Goal: Use online tool/utility: Utilize a website feature to perform a specific function

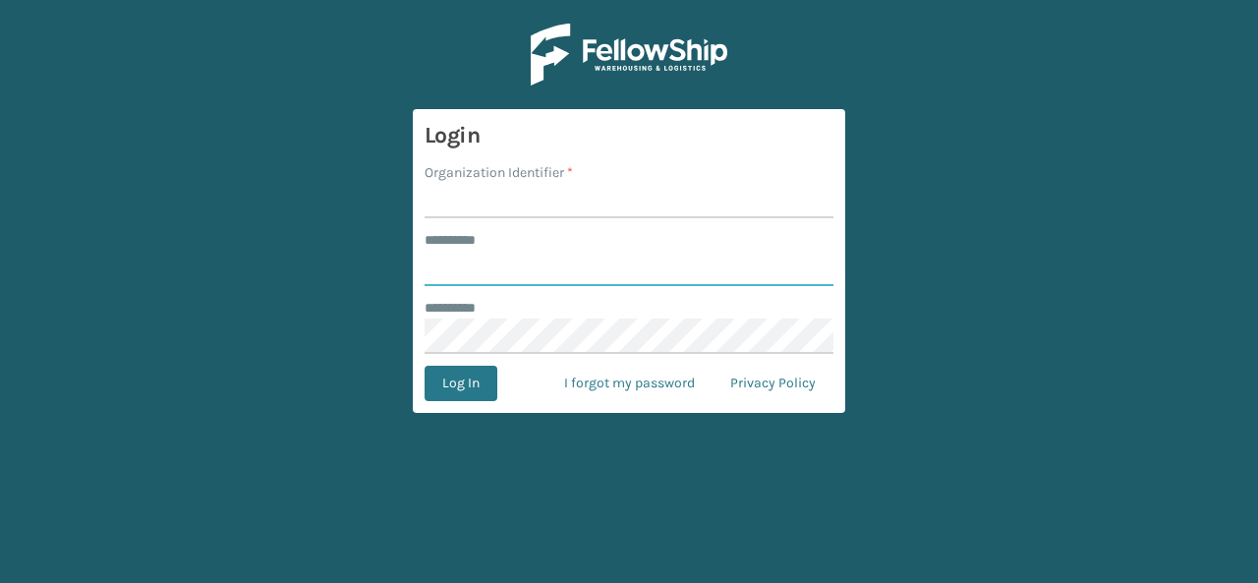
type input "******"
click at [464, 202] on input "Organization Identifier *" at bounding box center [628, 200] width 409 height 35
type input "Bika"
click at [455, 374] on button "Log In" at bounding box center [460, 383] width 73 height 35
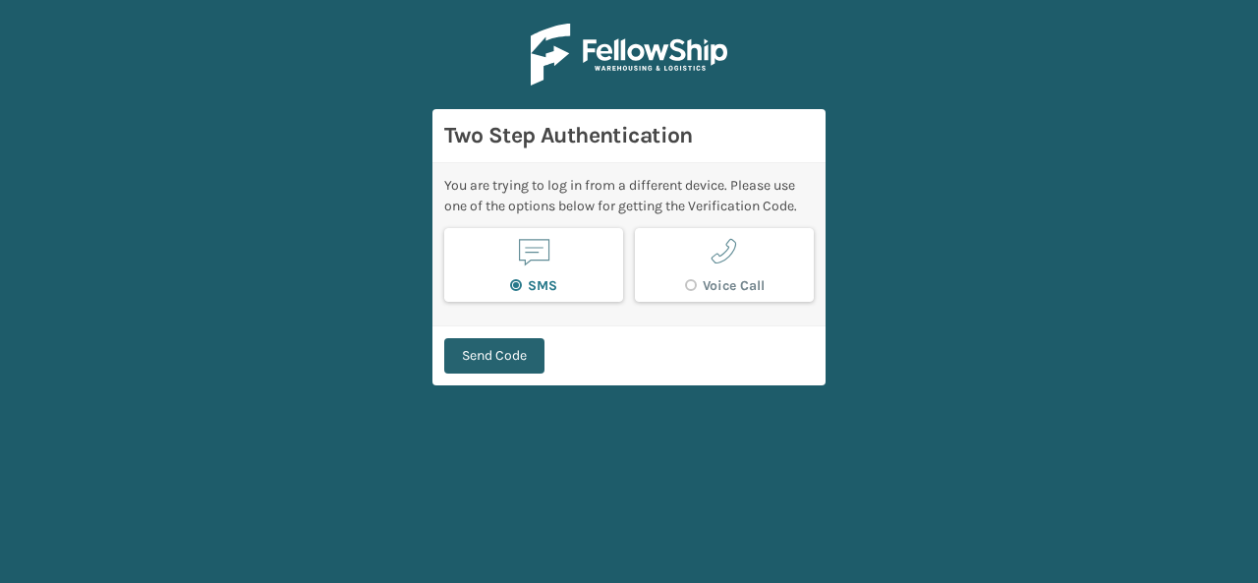
click at [463, 353] on button "Send Code" at bounding box center [494, 355] width 100 height 35
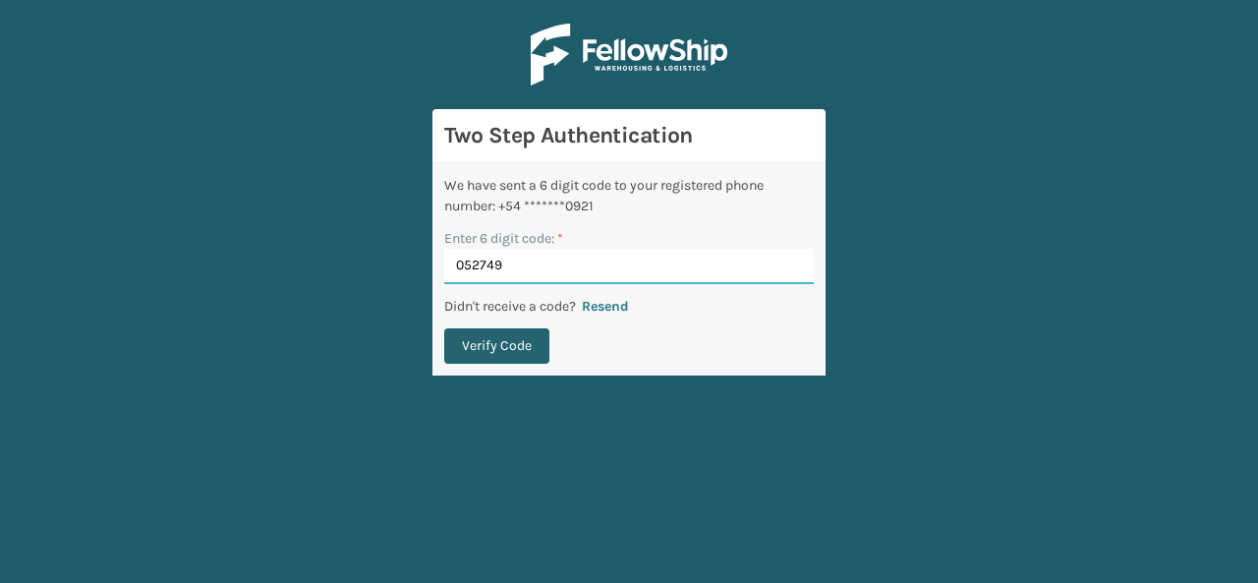
type input "052749"
click at [494, 353] on button "Verify Code" at bounding box center [496, 345] width 105 height 35
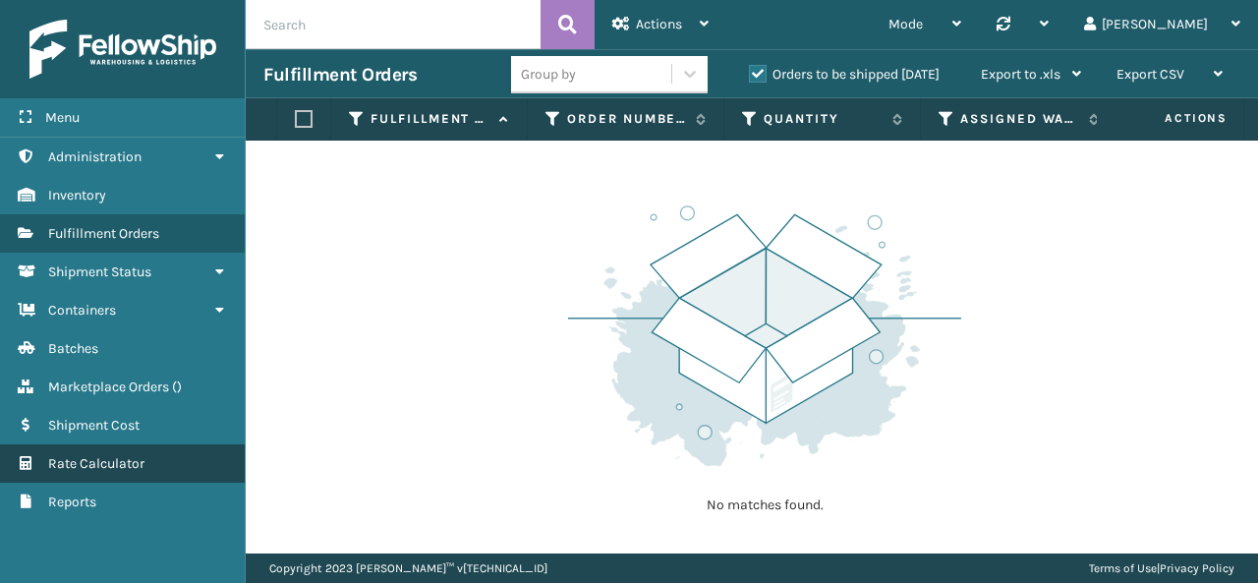
click at [124, 455] on span "Rate Calculator" at bounding box center [96, 463] width 96 height 17
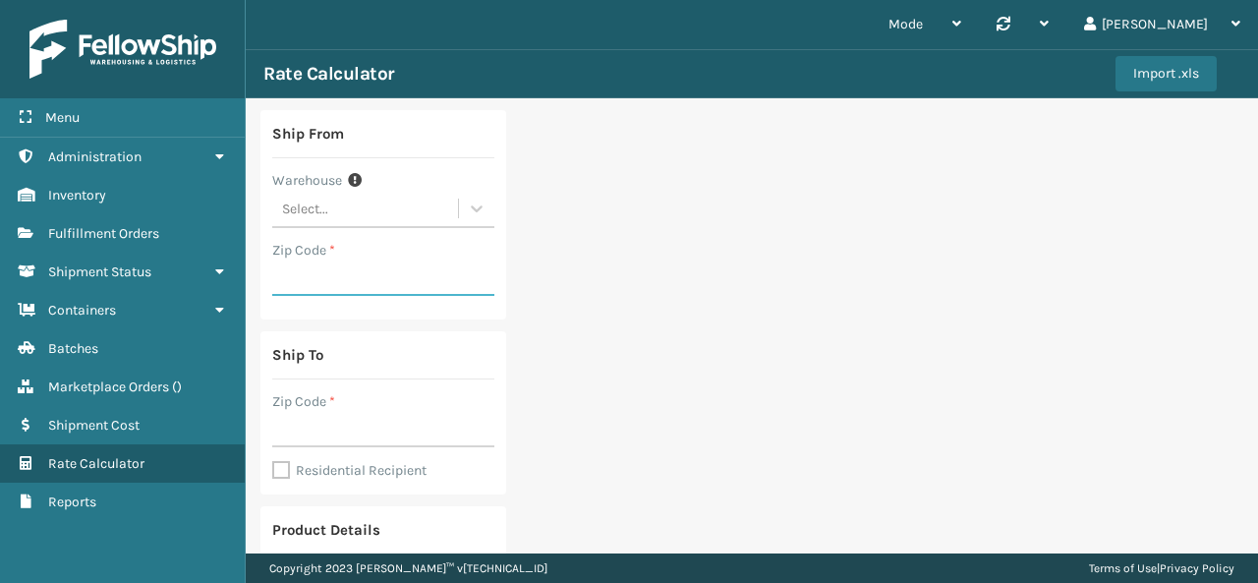
click at [389, 281] on input "Zip Code *" at bounding box center [383, 277] width 222 height 35
type input "19007"
type input "1"
drag, startPoint x: 334, startPoint y: 431, endPoint x: 261, endPoint y: 431, distance: 72.7
click at [261, 431] on div "Ship To Zip Code * 23007 Residential Recipient" at bounding box center [383, 412] width 246 height 163
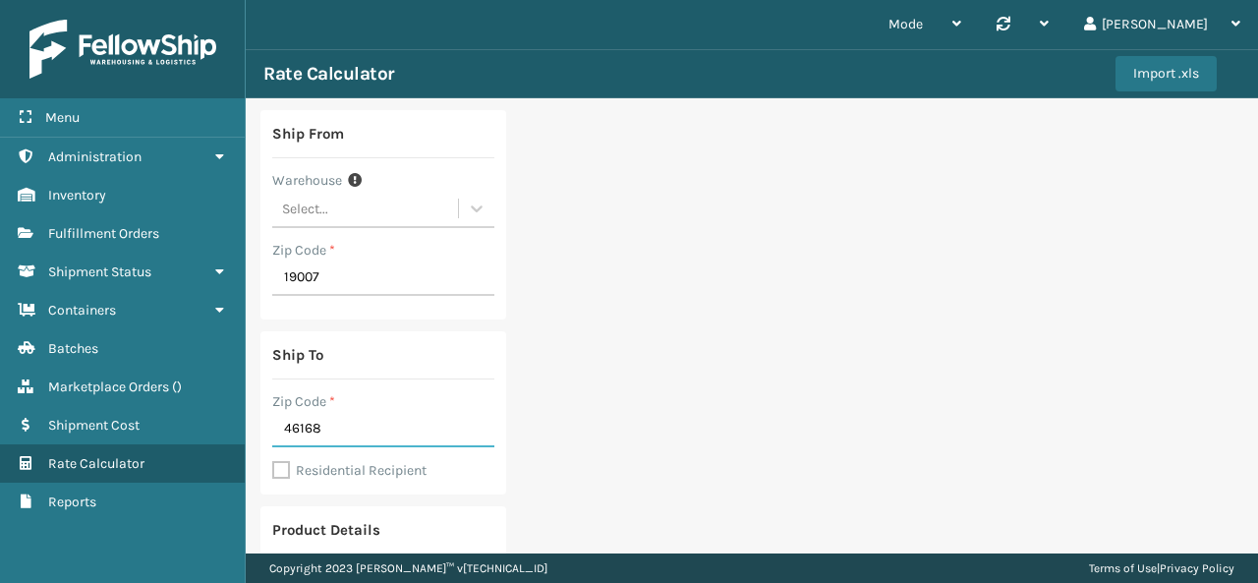
type input "46168"
click at [277, 471] on label "Residential Recipient" at bounding box center [349, 470] width 154 height 17
click at [273, 461] on input "Residential Recipient" at bounding box center [272, 460] width 1 height 2
checkbox input "true"
click at [518, 392] on div "Ship From Warehouse Select... Zip Code * 19007 Ship To Zip Code * 46168 Residen…" at bounding box center [752, 588] width 1012 height 980
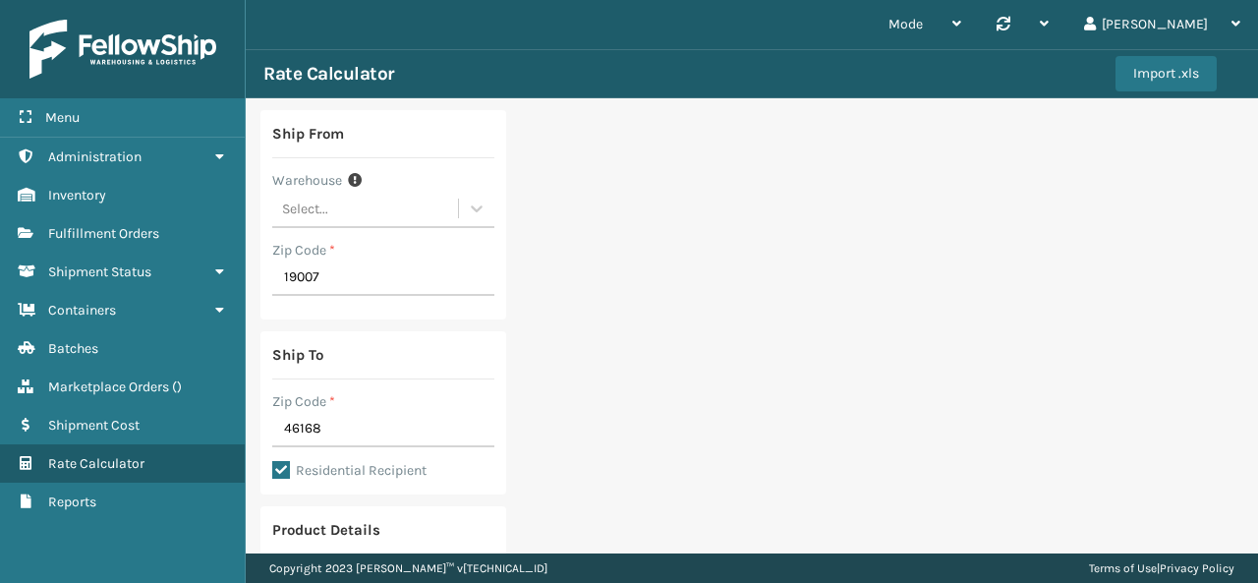
scroll to position [483, 0]
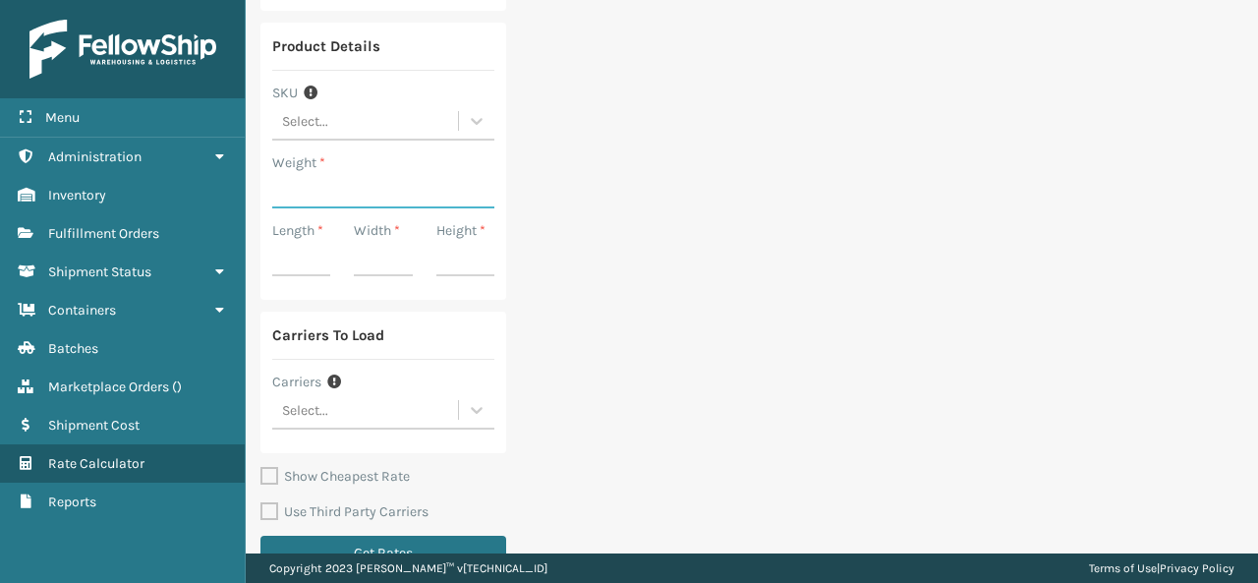
click at [302, 184] on input "Weight *" at bounding box center [383, 190] width 222 height 35
type input "150"
click at [319, 260] on input "Length *" at bounding box center [301, 258] width 58 height 35
type input "56"
type input "41"
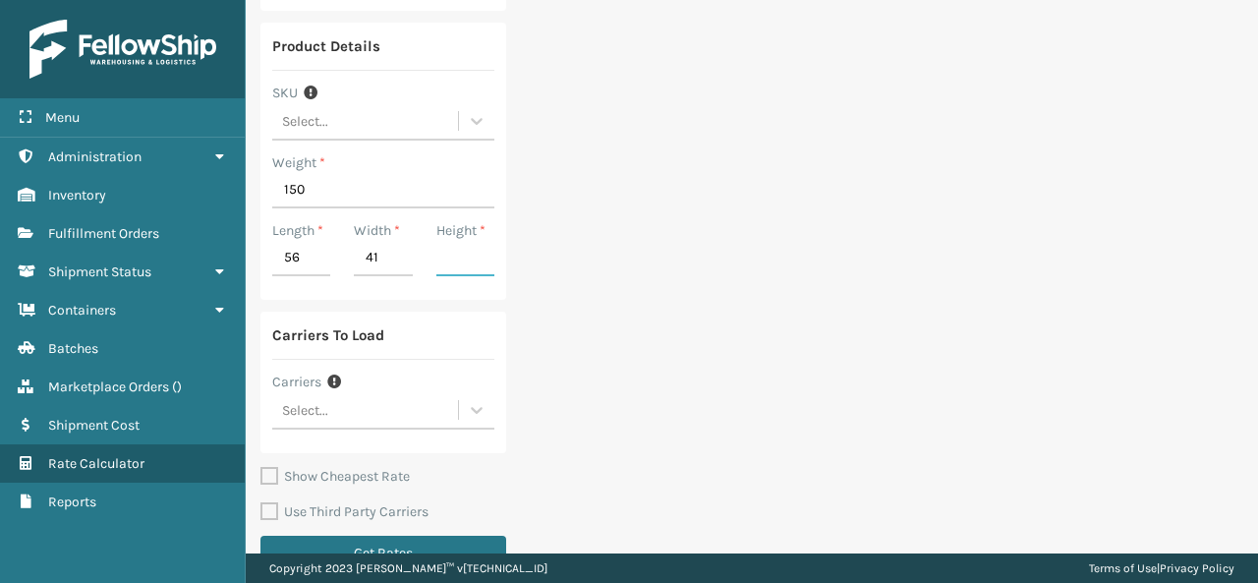
type input "7"
click at [413, 543] on button "Get Rates" at bounding box center [383, 553] width 246 height 35
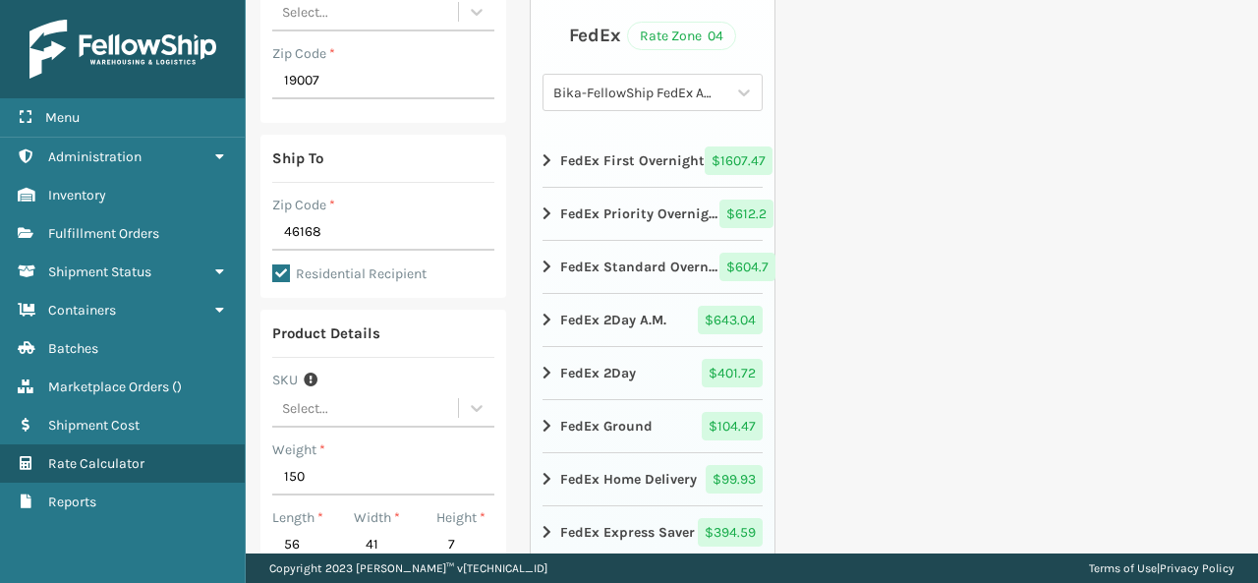
scroll to position [236, 0]
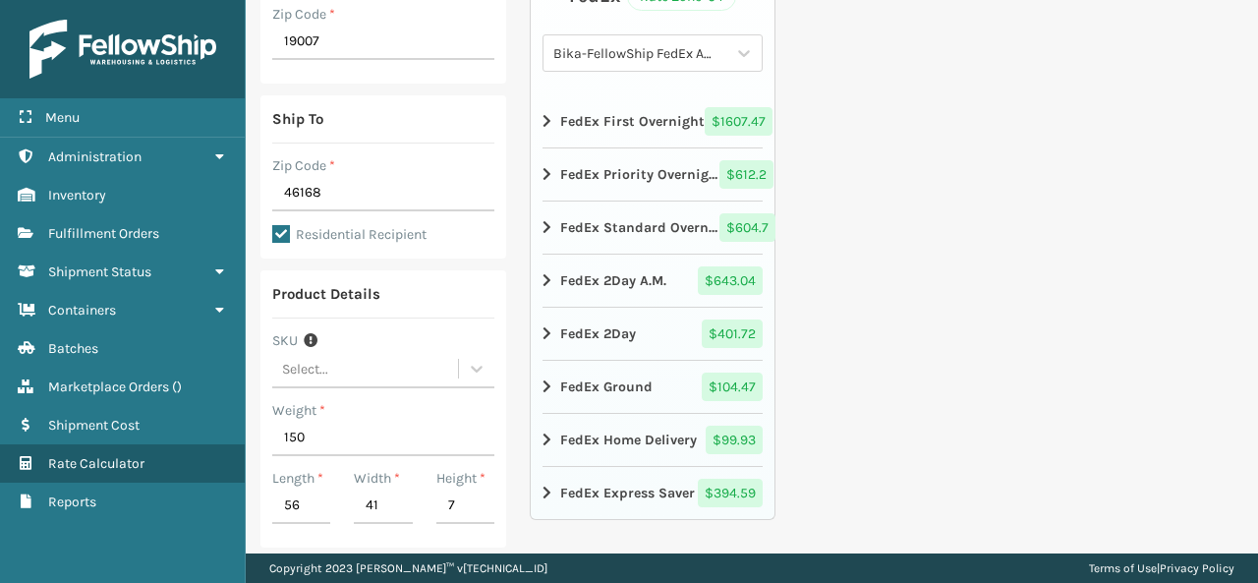
click at [545, 379] on icon at bounding box center [548, 387] width 12 height 16
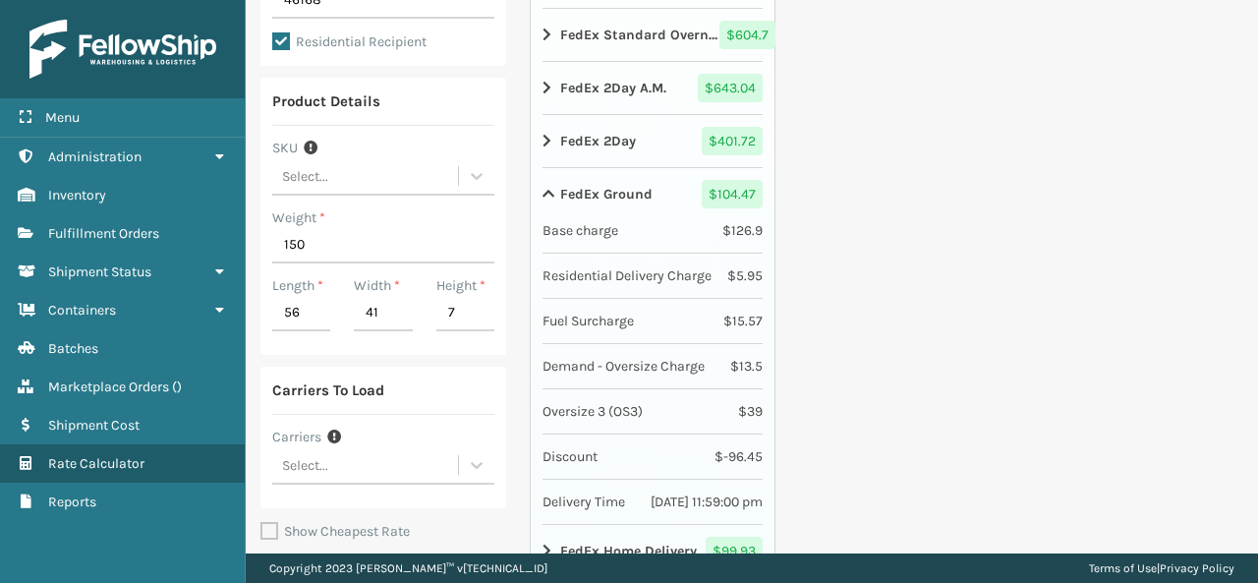
scroll to position [466, 0]
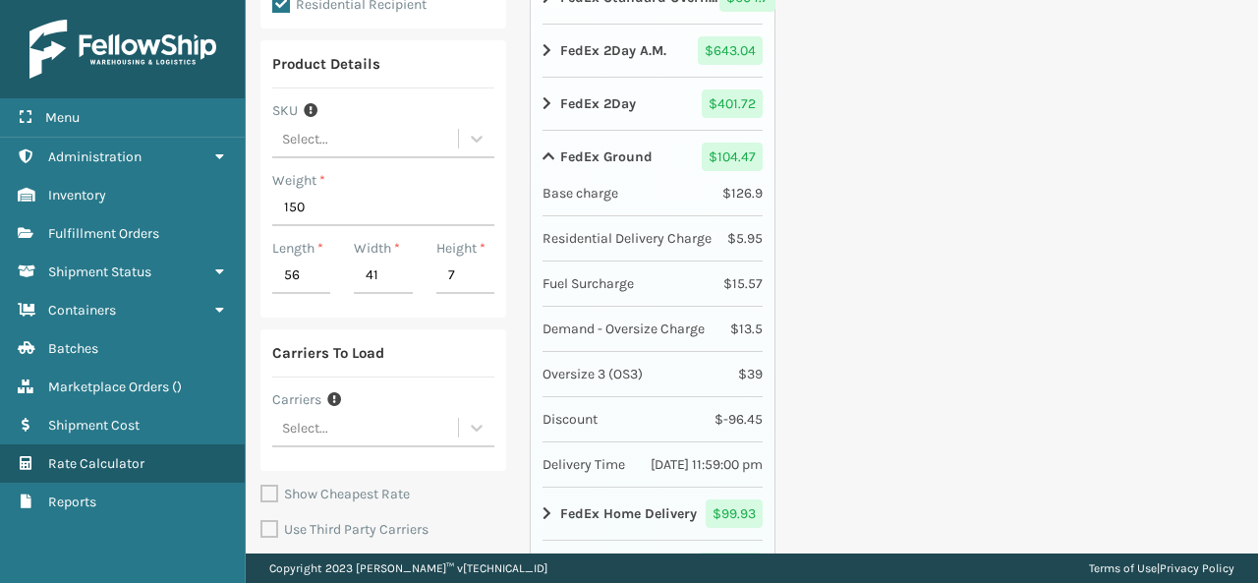
click at [542, 149] on icon at bounding box center [548, 157] width 12 height 16
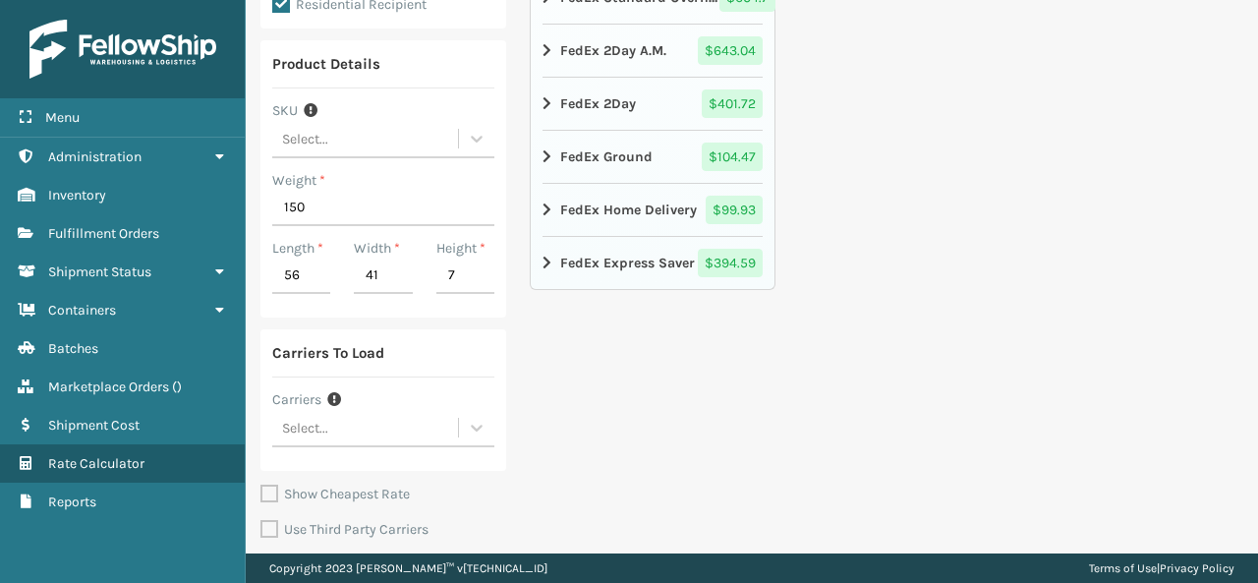
click at [546, 203] on icon at bounding box center [548, 210] width 12 height 16
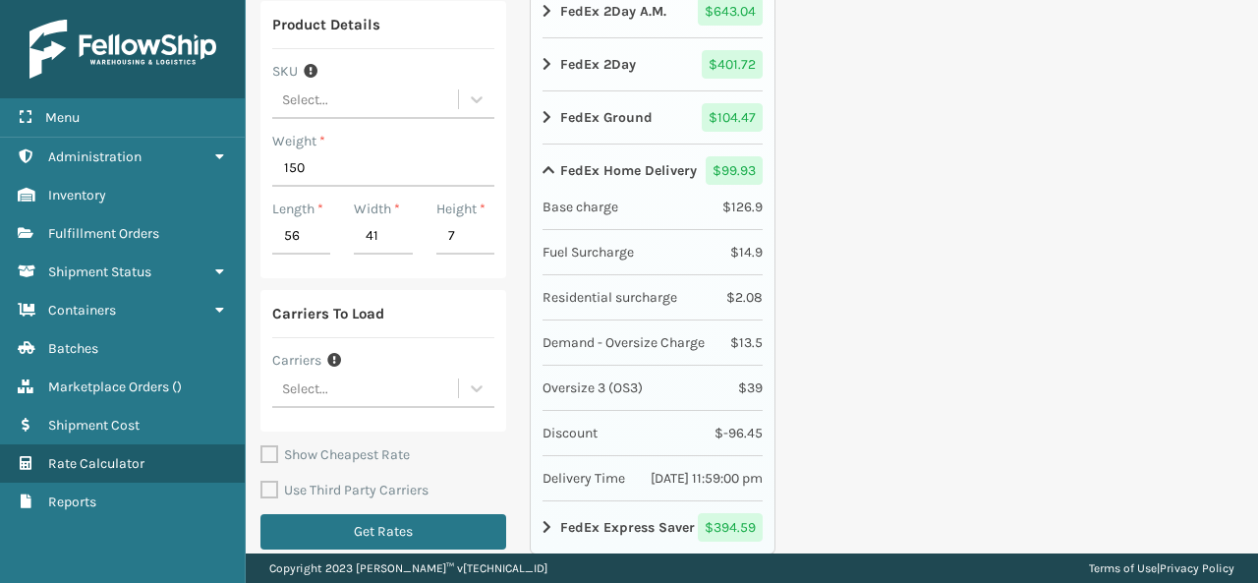
scroll to position [528, 0]
